Goal: Information Seeking & Learning: Learn about a topic

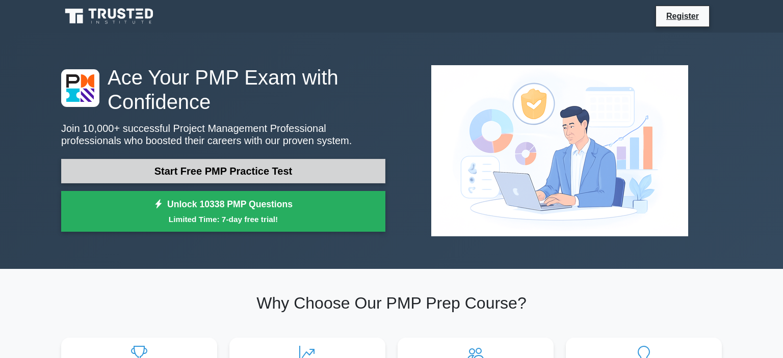
click at [205, 181] on link "Start Free PMP Practice Test" at bounding box center [223, 171] width 324 height 24
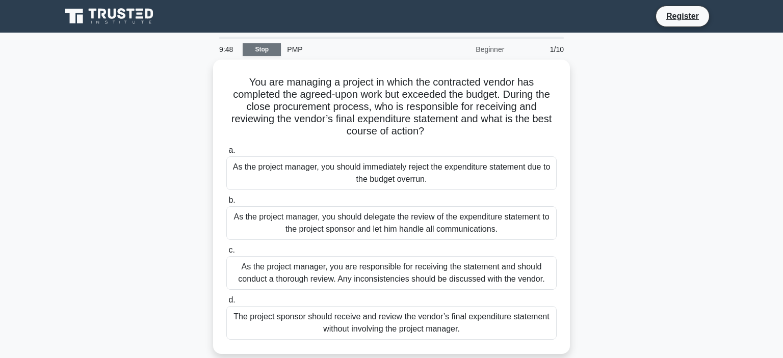
click at [267, 51] on link "Stop" at bounding box center [262, 49] width 38 height 13
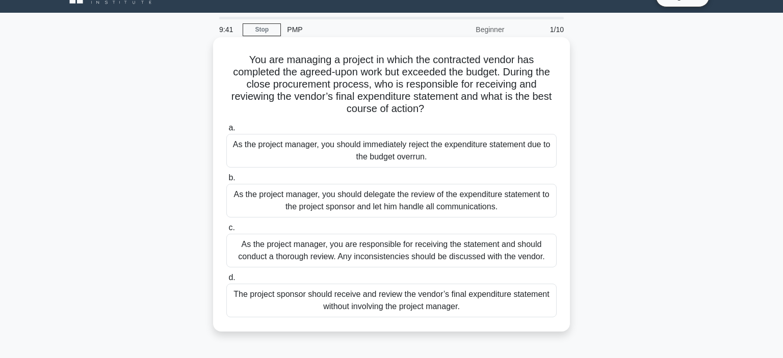
scroll to position [18, 0]
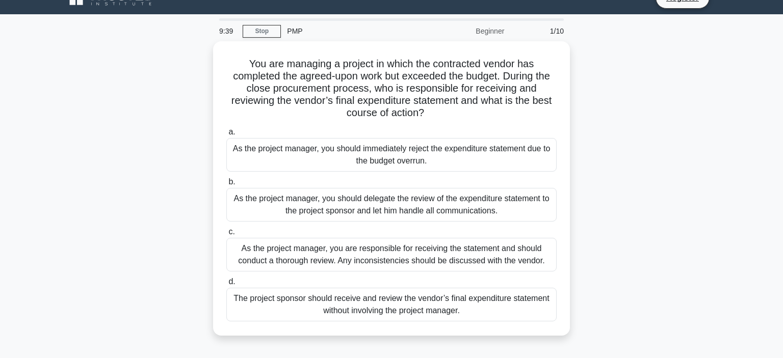
click at [295, 31] on div "PMP" at bounding box center [351, 31] width 140 height 20
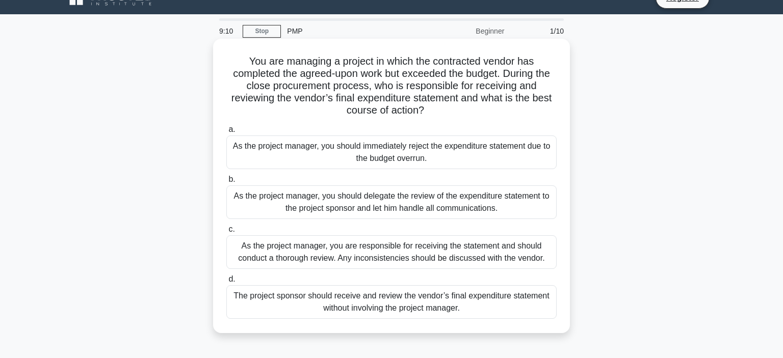
click at [417, 311] on div "The project sponsor should receive and review the vendor’s final expenditure st…" at bounding box center [391, 302] width 330 height 34
click at [226, 283] on input "d. The project sponsor should receive and review the vendor’s final expenditure…" at bounding box center [226, 279] width 0 height 7
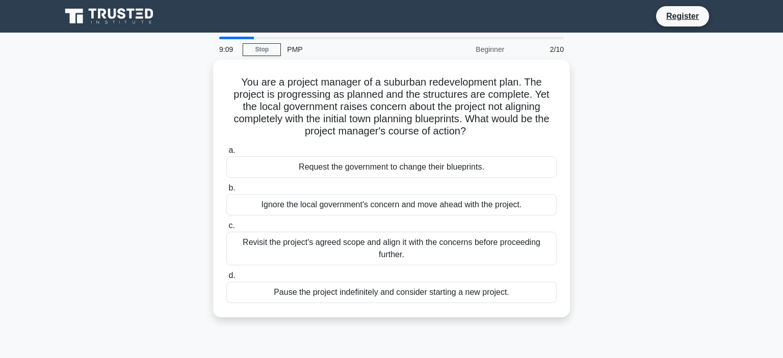
scroll to position [0, 0]
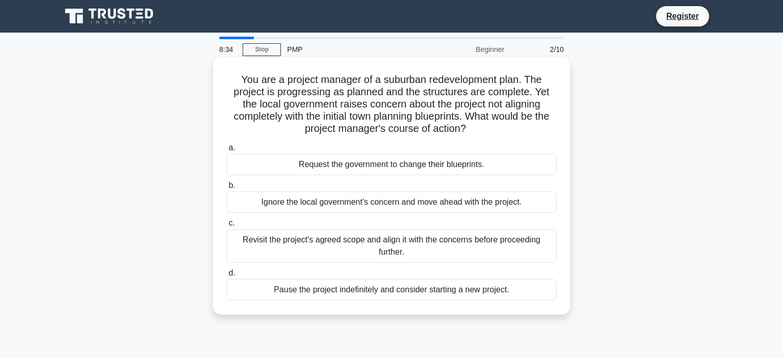
click at [324, 257] on div "Revisit the project's agreed scope and align it with the concerns before procee…" at bounding box center [391, 246] width 330 height 34
click at [226, 227] on input "c. Revisit the project's agreed scope and align it with the concerns before pro…" at bounding box center [226, 223] width 0 height 7
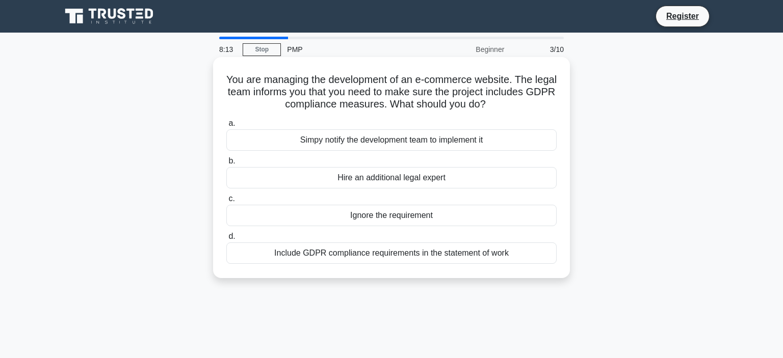
click at [378, 258] on div "Include GDPR compliance requirements in the statement of work" at bounding box center [391, 253] width 330 height 21
click at [226, 240] on input "d. Include GDPR compliance requirements in the statement of work" at bounding box center [226, 236] width 0 height 7
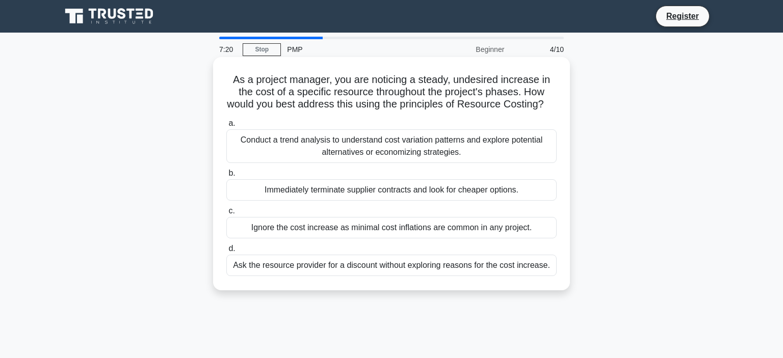
click at [433, 146] on div "Conduct a trend analysis to understand cost variation patterns and explore pote…" at bounding box center [391, 146] width 330 height 34
click at [226, 127] on input "a. Conduct a trend analysis to understand cost variation patterns and explore p…" at bounding box center [226, 123] width 0 height 7
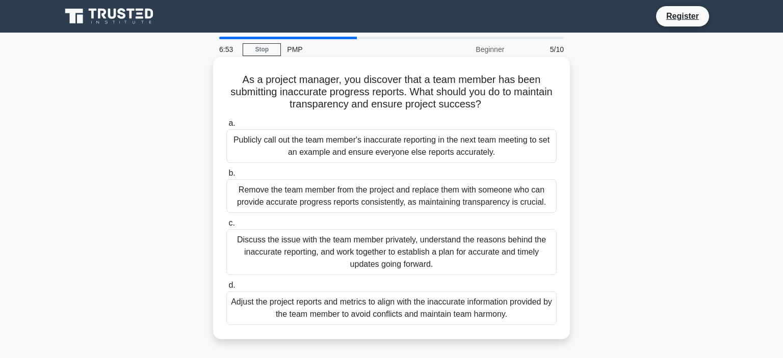
click at [462, 252] on div "Discuss the issue with the team member privately, understand the reasons behind…" at bounding box center [391, 252] width 330 height 46
click at [226, 227] on input "c. Discuss the issue with the team member privately, understand the reasons beh…" at bounding box center [226, 223] width 0 height 7
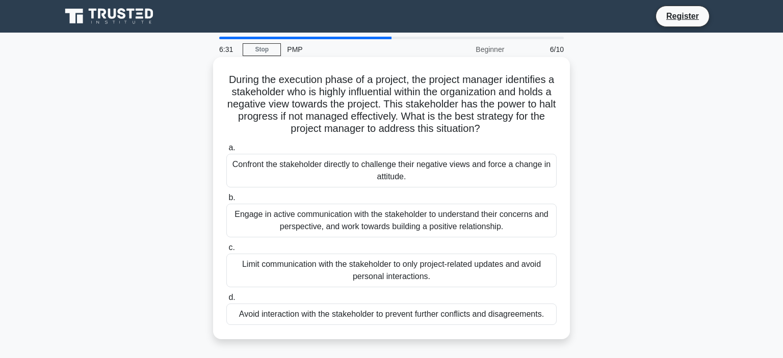
click at [459, 315] on div "Avoid interaction with the stakeholder to prevent further conflicts and disagre…" at bounding box center [391, 314] width 330 height 21
click at [226, 301] on input "d. Avoid interaction with the stakeholder to prevent further conflicts and disa…" at bounding box center [226, 297] width 0 height 7
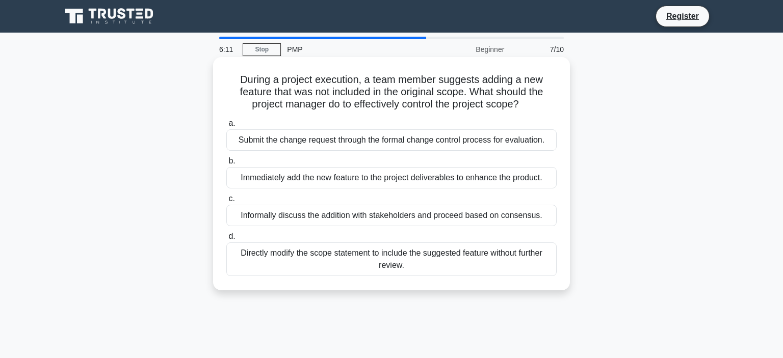
click at [464, 140] on div "Submit the change request through the formal change control process for evaluat…" at bounding box center [391, 139] width 330 height 21
click at [226, 127] on input "a. Submit the change request through the formal change control process for eval…" at bounding box center [226, 123] width 0 height 7
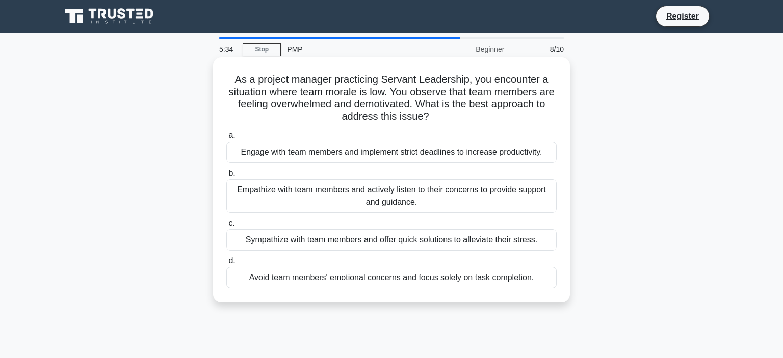
click at [482, 280] on div "Avoid team members' emotional concerns and focus solely on task completion." at bounding box center [391, 277] width 330 height 21
click at [226, 264] on input "d. Avoid team members' emotional concerns and focus solely on task completion." at bounding box center [226, 261] width 0 height 7
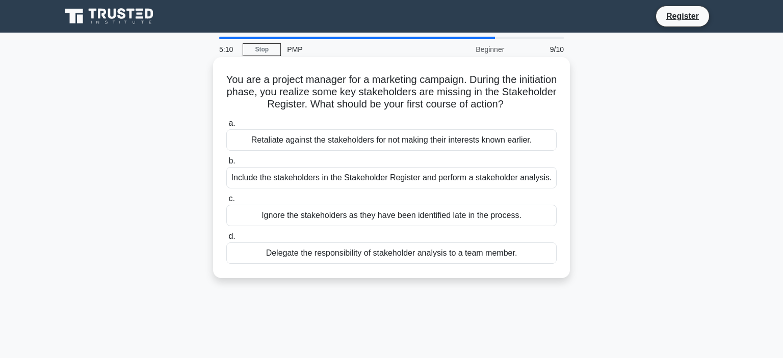
click at [435, 178] on div "Include the stakeholders in the Stakeholder Register and perform a stakeholder …" at bounding box center [391, 177] width 330 height 21
click at [226, 165] on input "b. Include the stakeholders in the Stakeholder Register and perform a stakehold…" at bounding box center [226, 161] width 0 height 7
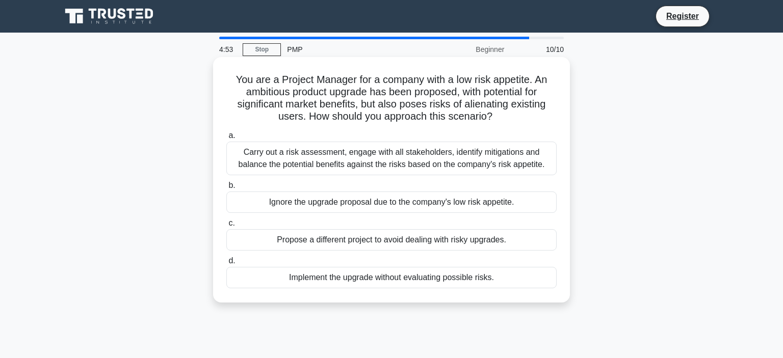
click at [435, 160] on div "Carry out a risk assessment, engage with all stakeholders, identify mitigations…" at bounding box center [391, 159] width 330 height 34
click at [226, 139] on input "a. Carry out a risk assessment, engage with all stakeholders, identify mitigati…" at bounding box center [226, 135] width 0 height 7
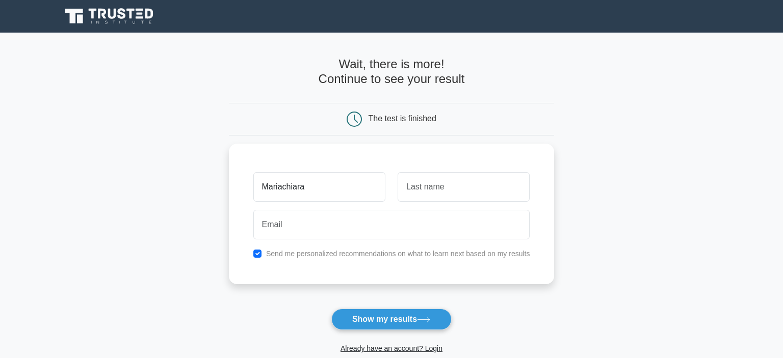
type input "Mariachiara"
type input "Ruggeri"
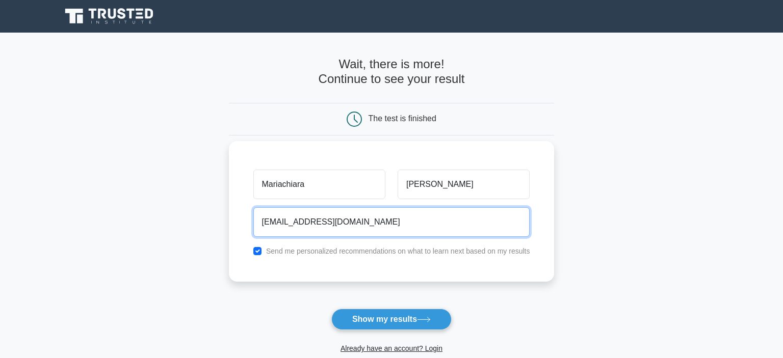
type input "mariachiararuggeri93@gmail.com"
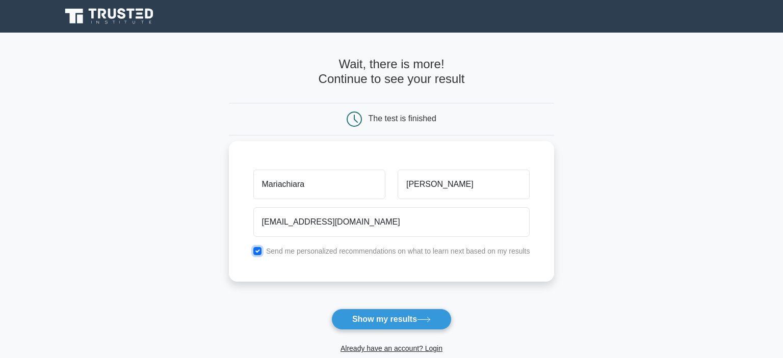
click at [260, 253] on input "checkbox" at bounding box center [257, 251] width 8 height 8
checkbox input "false"
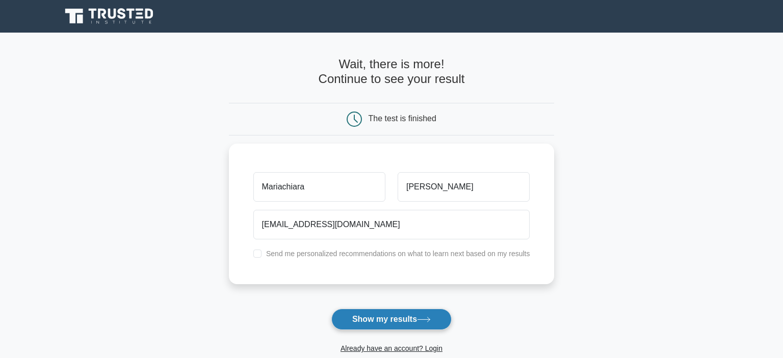
click at [370, 317] on button "Show my results" at bounding box center [391, 319] width 120 height 21
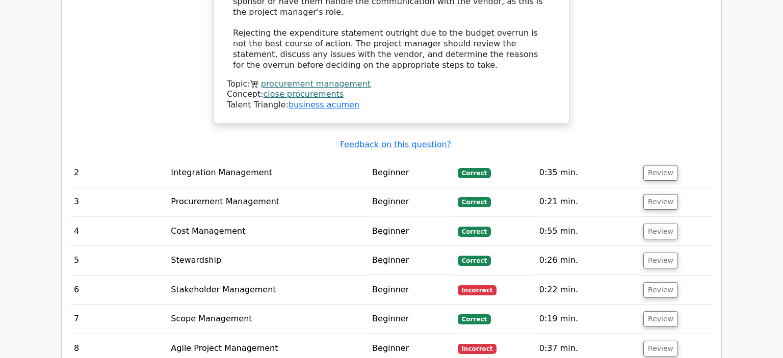
scroll to position [1365, 0]
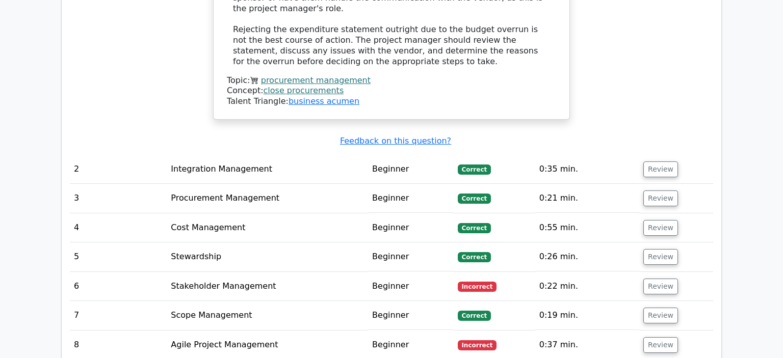
click at [646, 272] on td "Review" at bounding box center [676, 286] width 74 height 29
click at [649, 279] on button "Review" at bounding box center [660, 287] width 35 height 16
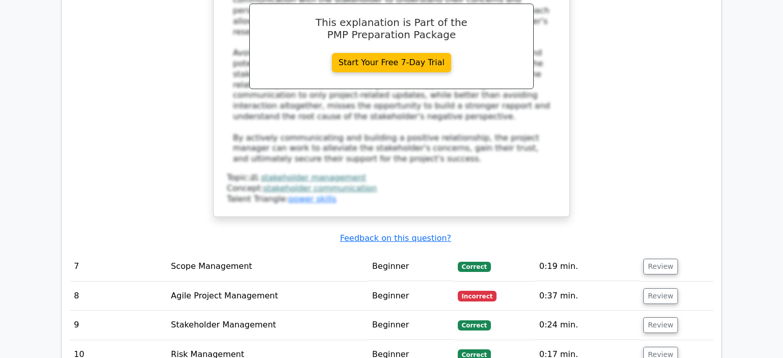
scroll to position [1995, 0]
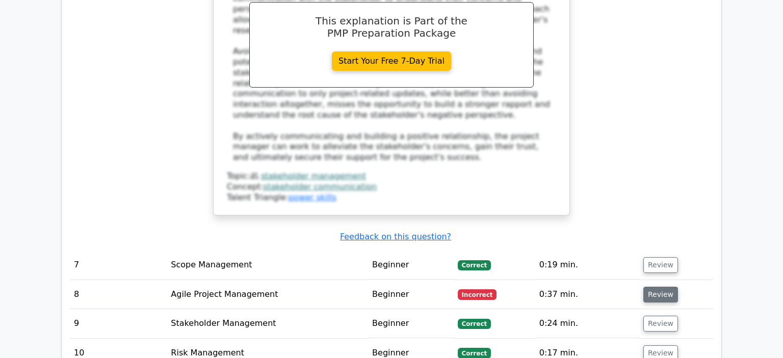
click at [653, 287] on button "Review" at bounding box center [660, 295] width 35 height 16
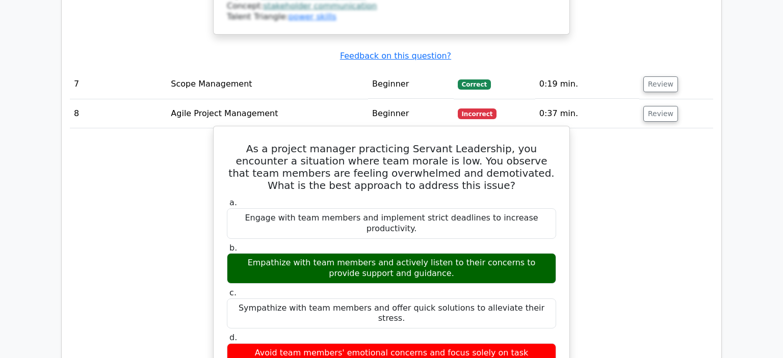
scroll to position [2176, 0]
